Goal: Task Accomplishment & Management: Manage account settings

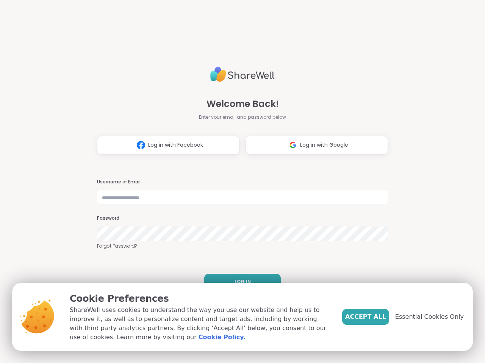
click at [239, 182] on h3 "Username or Email" at bounding box center [242, 182] width 291 height 6
click at [165, 145] on span "Log in with Facebook" at bounding box center [175, 145] width 55 height 8
click at [313, 145] on span "Log in with Google" at bounding box center [324, 145] width 48 height 8
click at [239, 282] on span "LOG IN" at bounding box center [242, 282] width 16 height 7
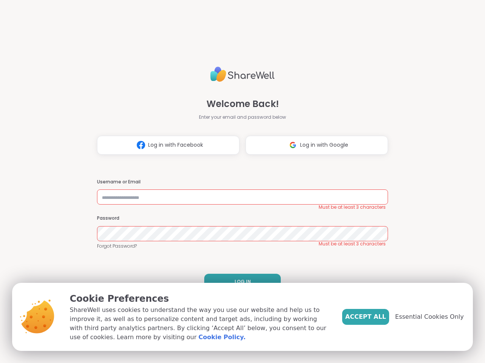
click at [378, 317] on span "Accept All" at bounding box center [365, 317] width 41 height 9
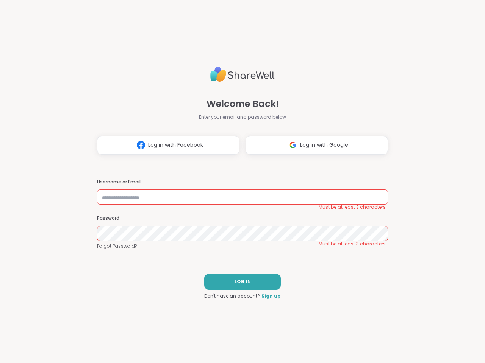
click at [433, 317] on div "Welcome Back! Enter your email and password below Log in with Facebook Log in w…" at bounding box center [242, 181] width 485 height 363
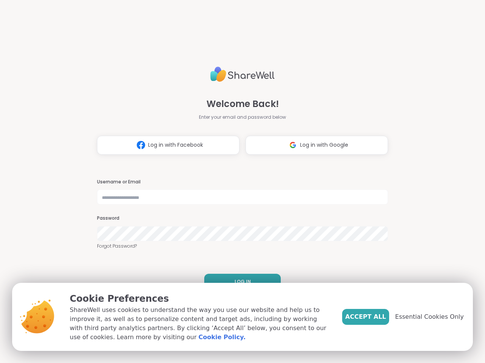
click at [239, 182] on h3 "Username or Email" at bounding box center [242, 182] width 291 height 6
click at [165, 145] on span "Log in with Facebook" at bounding box center [175, 145] width 55 height 8
click at [313, 145] on span "Log in with Google" at bounding box center [324, 145] width 48 height 8
click at [239, 282] on span "LOG IN" at bounding box center [242, 282] width 16 height 7
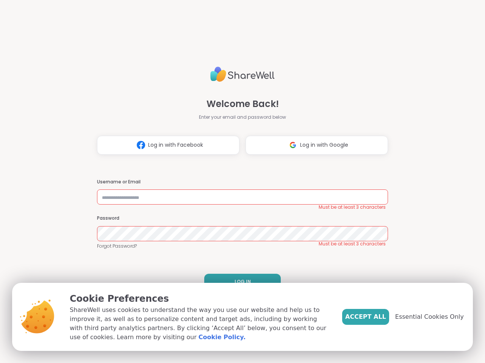
click at [378, 317] on span "Accept All" at bounding box center [365, 317] width 41 height 9
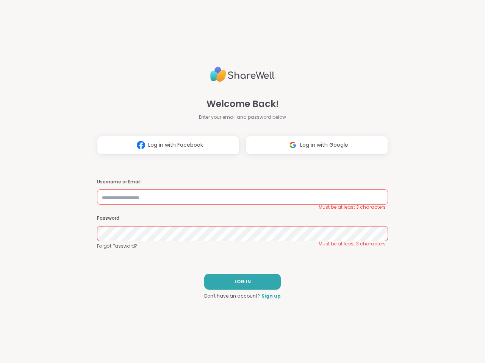
click at [433, 317] on div "Welcome Back! Enter your email and password below Log in with Facebook Log in w…" at bounding box center [242, 181] width 485 height 363
